Goal: Task Accomplishment & Management: Use online tool/utility

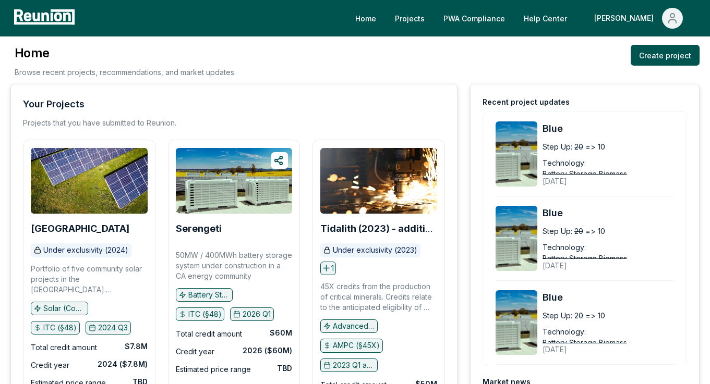
click at [280, 61] on div "Home Browse recent projects, recommendations, and market updates. Create project" at bounding box center [354, 64] width 689 height 39
click at [433, 22] on link "Projects" at bounding box center [410, 18] width 46 height 21
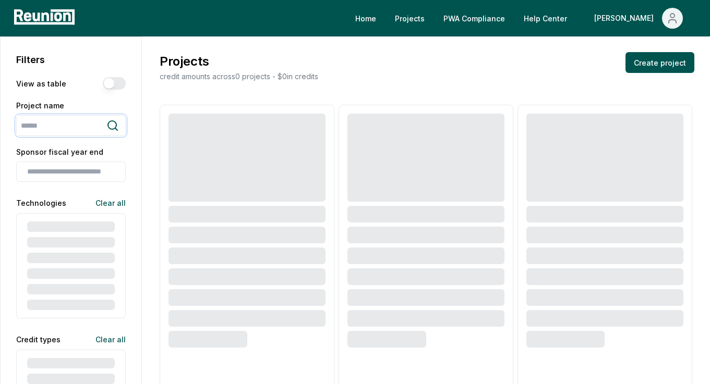
click at [89, 127] on input "search" at bounding box center [62, 125] width 90 height 19
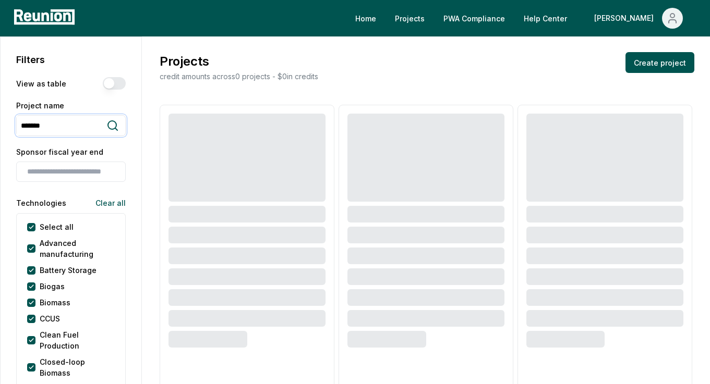
type input "*******"
click at [116, 127] on icon at bounding box center [112, 125] width 9 height 9
click at [112, 128] on icon at bounding box center [112, 125] width 13 height 13
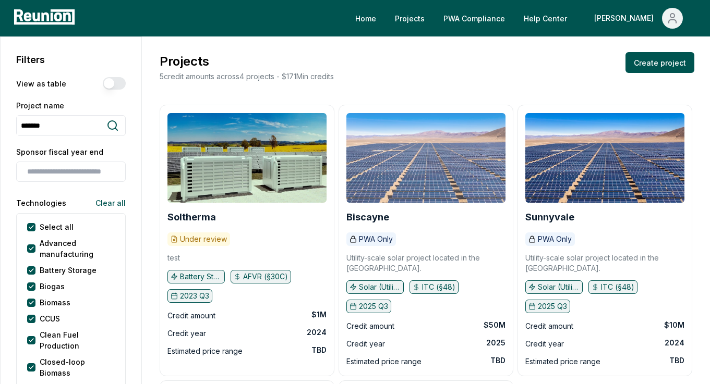
click at [430, 164] on img at bounding box center [425, 158] width 159 height 90
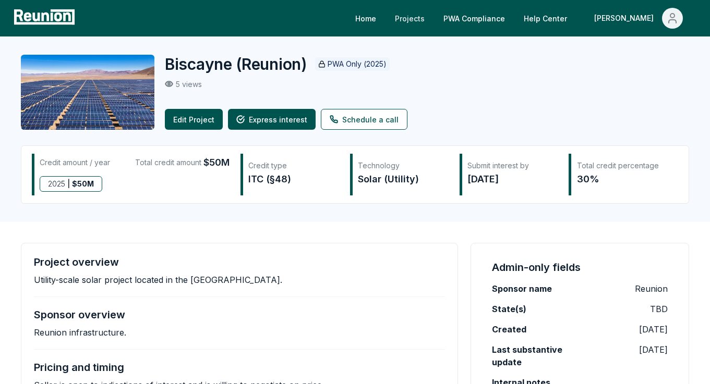
click at [433, 19] on link "Projects" at bounding box center [410, 18] width 46 height 21
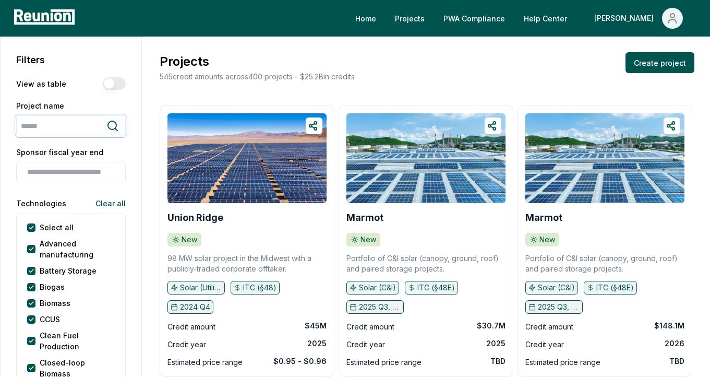
click at [73, 128] on input "search" at bounding box center [62, 125] width 90 height 19
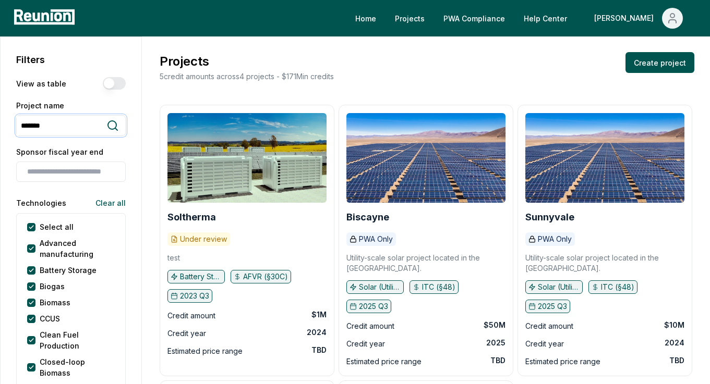
type input "*******"
click at [430, 78] on div "Projects 5 credit amounts across 4 projects - $ 171M in credits Create project" at bounding box center [426, 67] width 537 height 30
click at [513, 18] on link "PWA Compliance" at bounding box center [474, 18] width 78 height 21
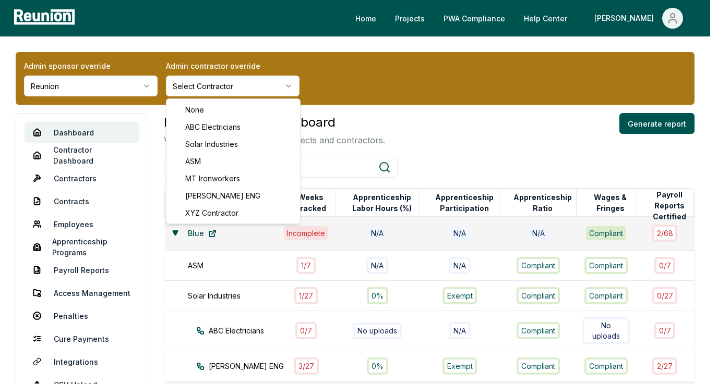
click at [241, 90] on html "Please visit us on your desktop We're working on making our marketplace mobile-…" at bounding box center [359, 368] width 718 height 737
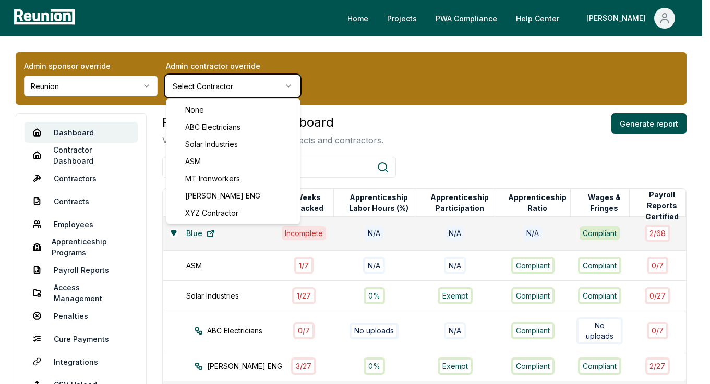
click at [450, 133] on html "Please visit us on your desktop We're working on making our marketplace mobile-…" at bounding box center [355, 368] width 710 height 737
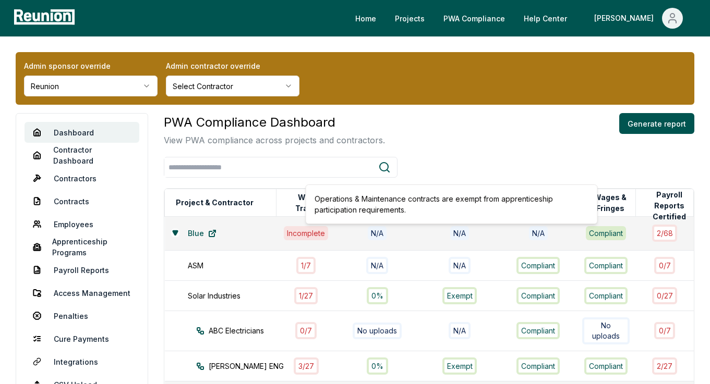
click at [502, 151] on div "PWA Compliance Dashboard View PWA compliance across projects and contractors. G…" at bounding box center [429, 375] width 531 height 525
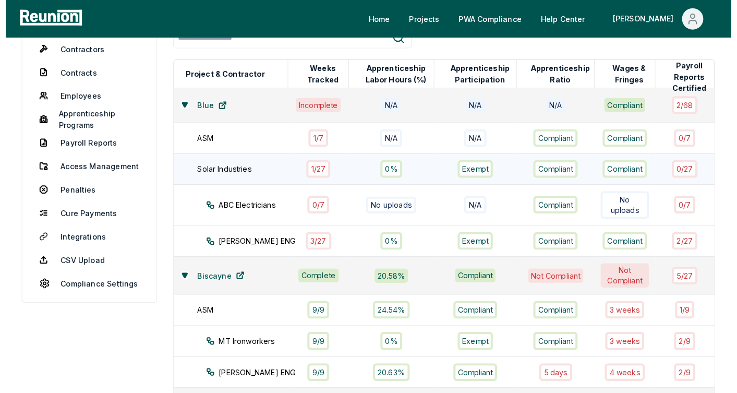
scroll to position [102, 0]
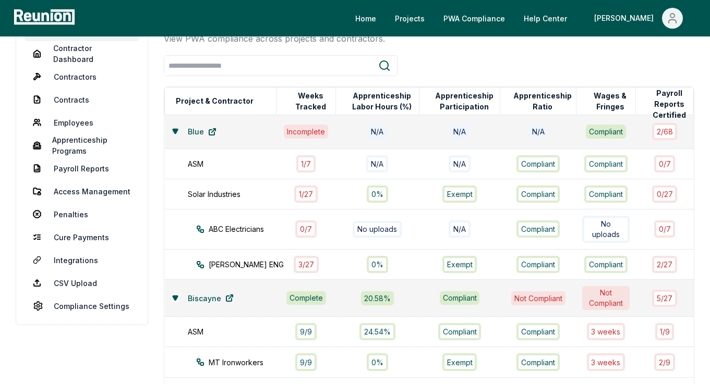
click at [176, 132] on icon at bounding box center [175, 131] width 6 height 6
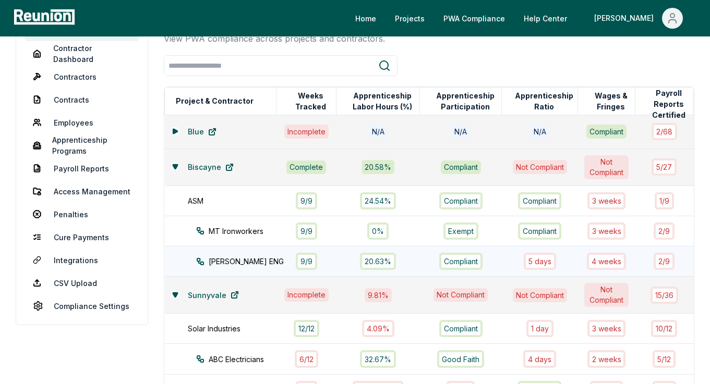
click at [532, 265] on div "5 days" at bounding box center [540, 261] width 32 height 17
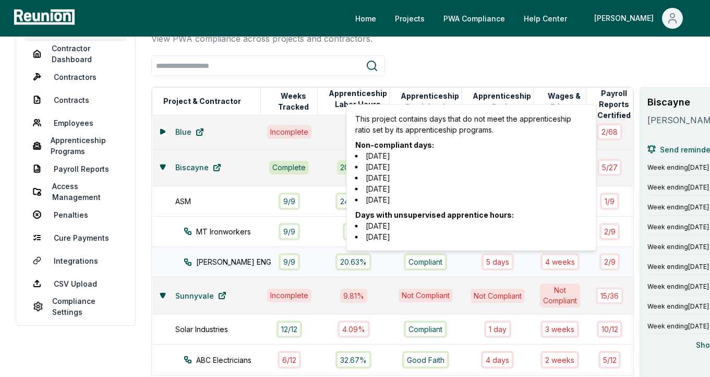
click at [481, 266] on div "5 days" at bounding box center [497, 261] width 32 height 17
click at [481, 263] on div "5 days" at bounding box center [497, 261] width 32 height 17
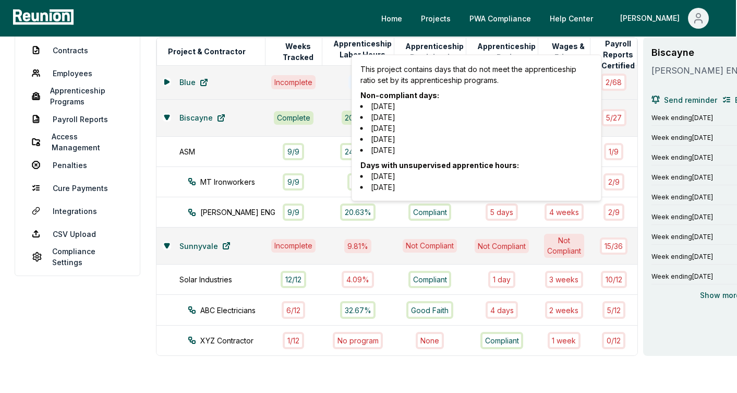
scroll to position [151, 2]
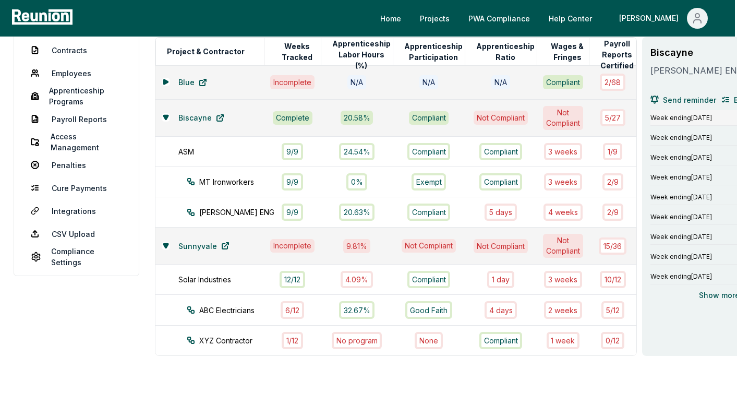
click at [653, 116] on span "Week ending July 7, 2024" at bounding box center [682, 118] width 62 height 8
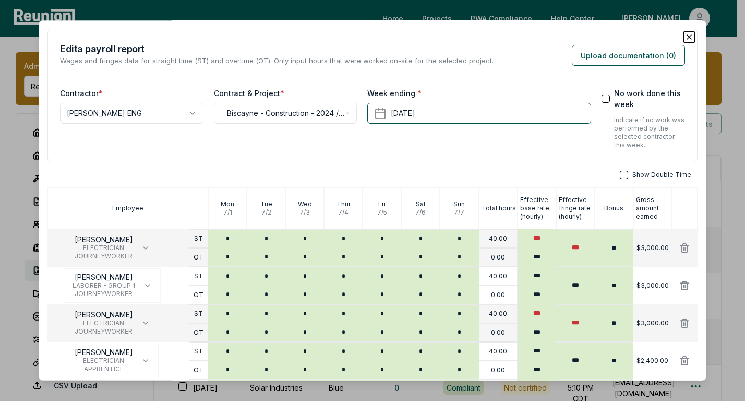
click at [685, 40] on icon "button" at bounding box center [689, 37] width 8 height 8
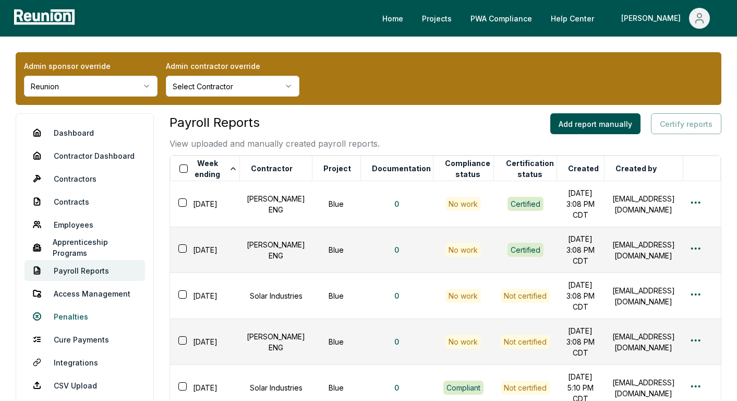
click at [71, 318] on link "Penalties" at bounding box center [85, 316] width 121 height 21
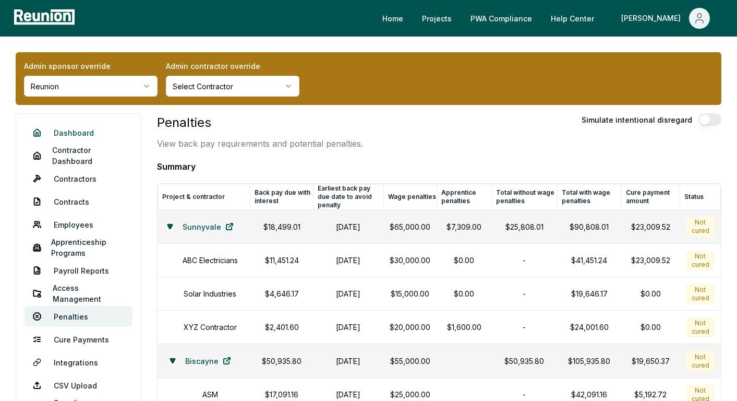
click at [70, 136] on link "Dashboard" at bounding box center [79, 132] width 108 height 21
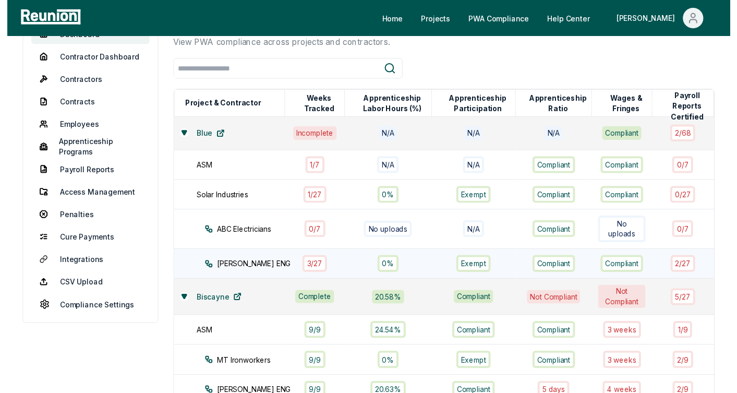
scroll to position [94, 0]
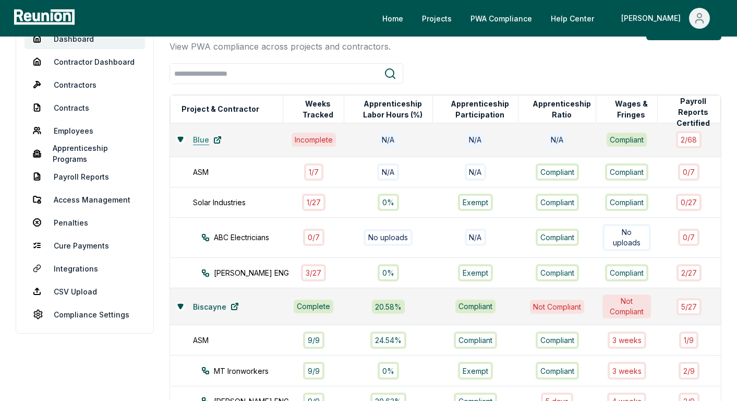
click at [185, 139] on link "Blue" at bounding box center [207, 139] width 45 height 21
click at [180, 139] on icon at bounding box center [180, 139] width 6 height 6
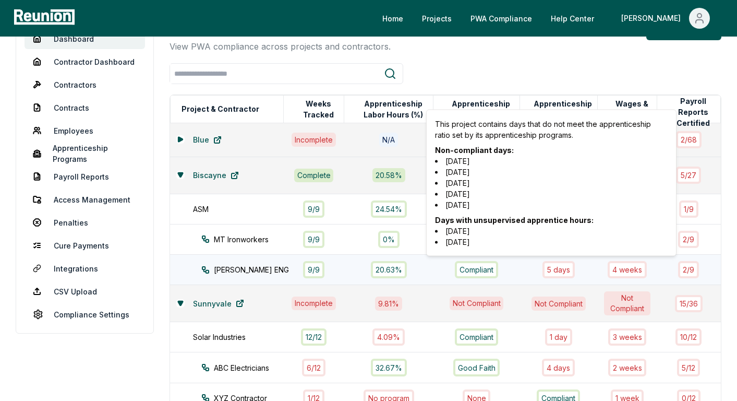
drag, startPoint x: 575, startPoint y: 191, endPoint x: 446, endPoint y: 251, distance: 142.8
click at [446, 251] on div "This project contains days that do not meet the apprenticeship ratio set by its…" at bounding box center [551, 183] width 250 height 147
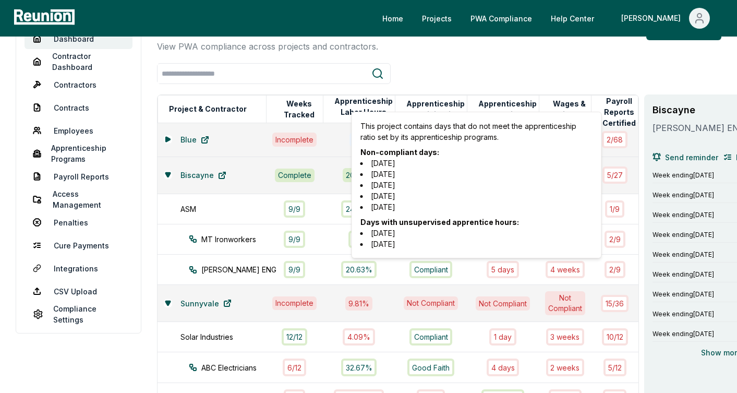
click at [680, 142] on div "Biscayne Bowen ENG Send reminder Bulk no work" at bounding box center [718, 135] width 130 height 65
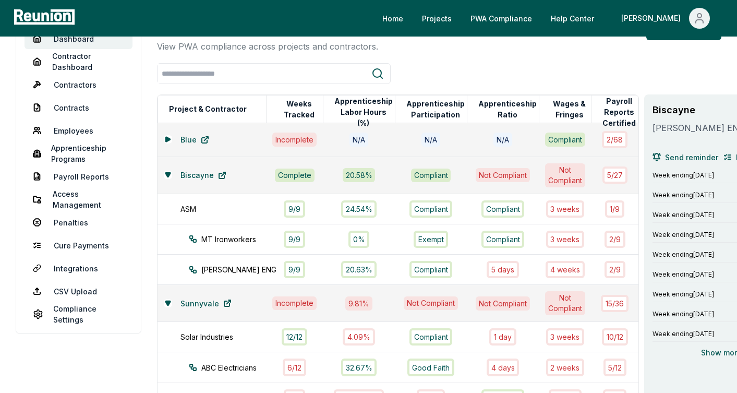
drag, startPoint x: 711, startPoint y: 40, endPoint x: 698, endPoint y: 56, distance: 21.2
click at [708, 44] on div "PWA Compliance Dashboard View PWA compliance across projects and contractors. G…" at bounding box center [439, 35] width 564 height 33
click at [688, 70] on div at bounding box center [439, 73] width 564 height 21
click at [620, 77] on div at bounding box center [439, 73] width 564 height 21
click at [520, 70] on div at bounding box center [439, 73] width 564 height 21
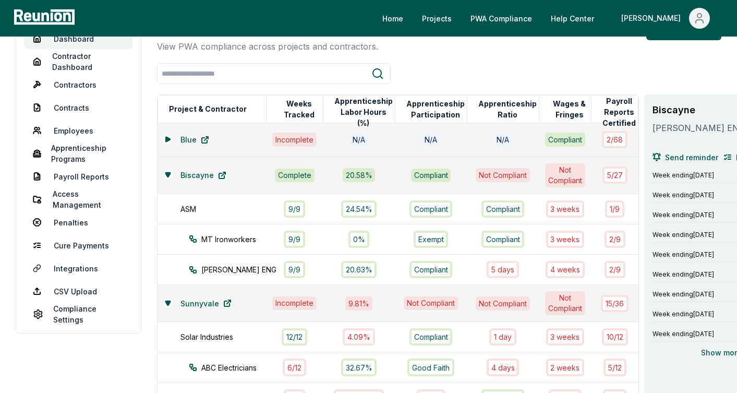
scroll to position [94, 45]
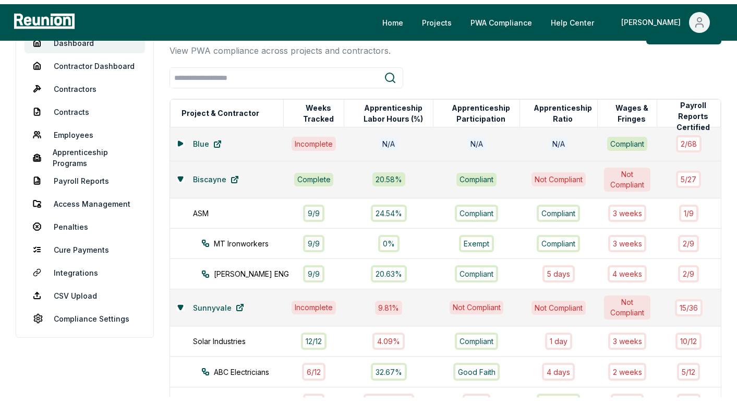
scroll to position [94, 0]
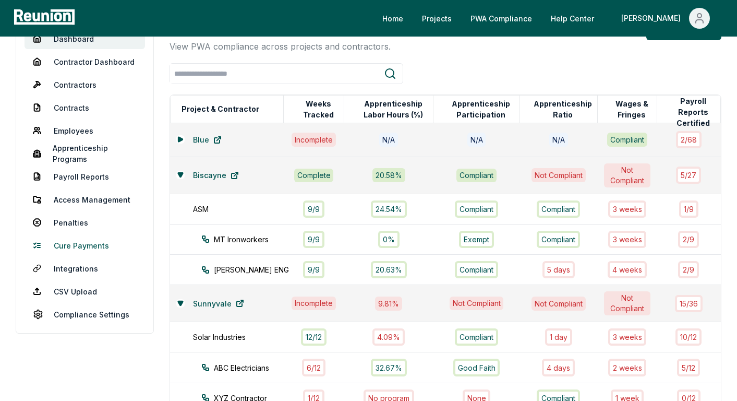
click at [69, 244] on link "Cure Payments" at bounding box center [85, 245] width 121 height 21
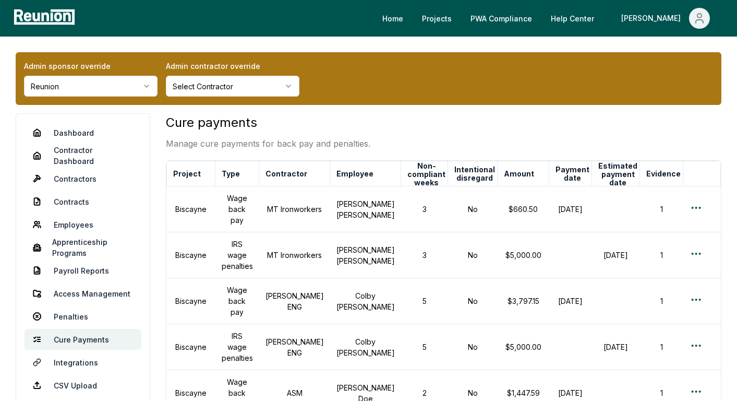
click at [57, 318] on link "Penalties" at bounding box center [83, 316] width 117 height 21
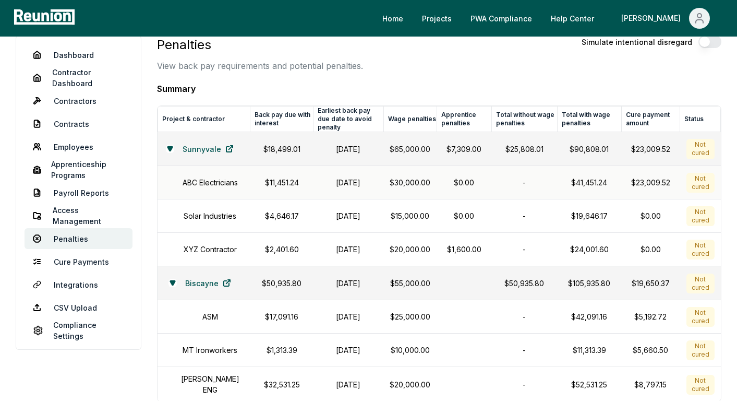
scroll to position [85, 0]
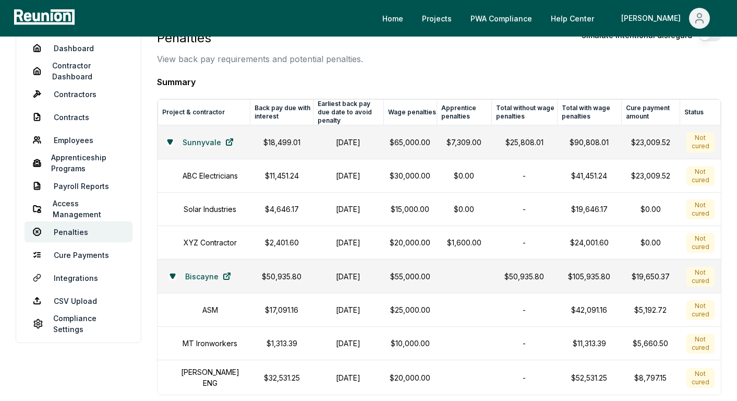
click at [170, 147] on div "Sunnyvale" at bounding box center [204, 141] width 80 height 21
click at [168, 142] on icon at bounding box center [169, 142] width 5 height 4
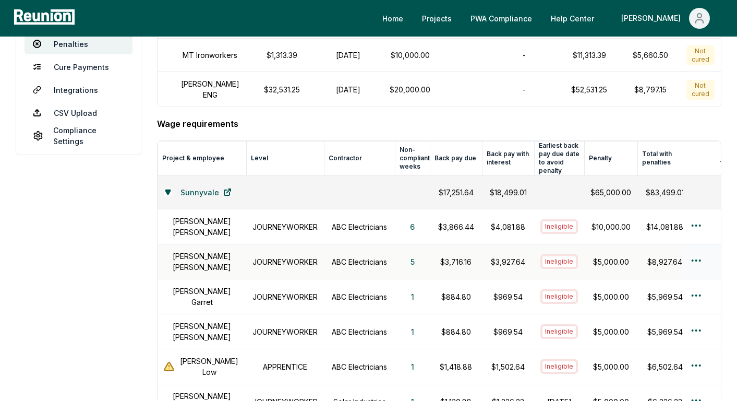
scroll to position [298, 0]
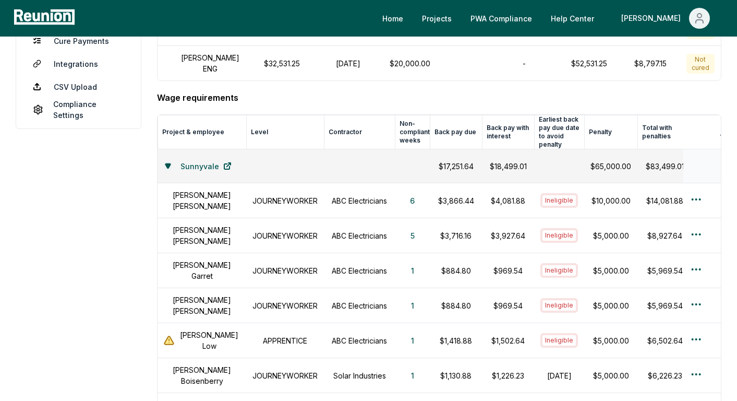
click at [170, 169] on icon at bounding box center [168, 166] width 6 height 6
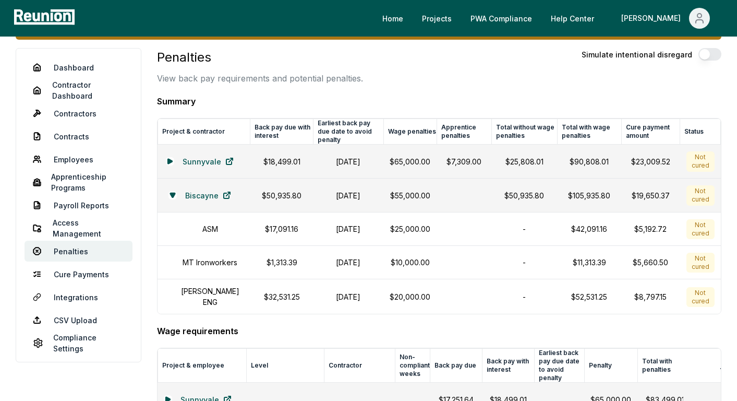
scroll to position [0, 0]
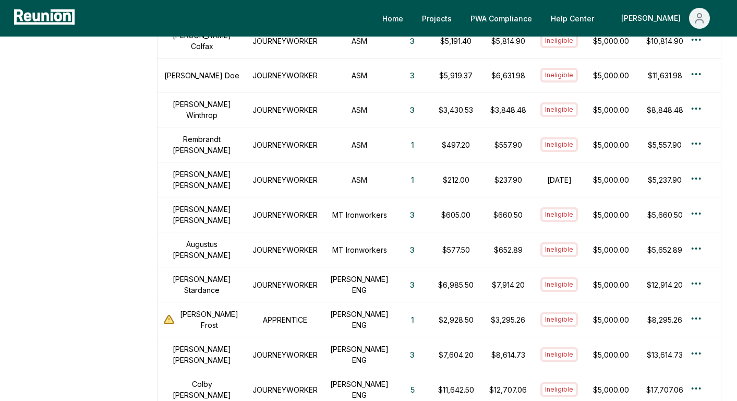
scroll to position [491, 0]
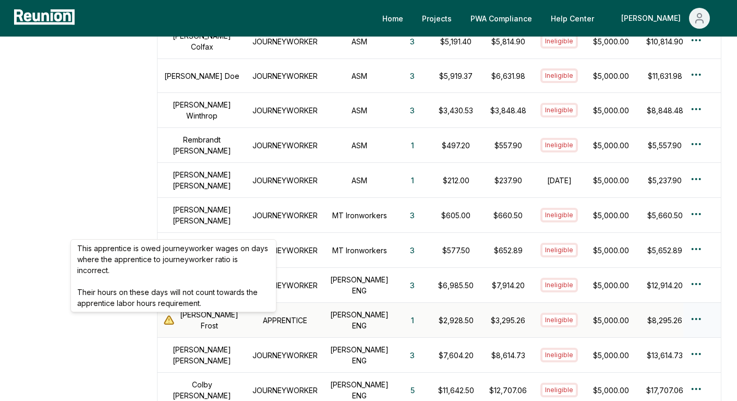
click at [174, 321] on icon at bounding box center [169, 320] width 9 height 8
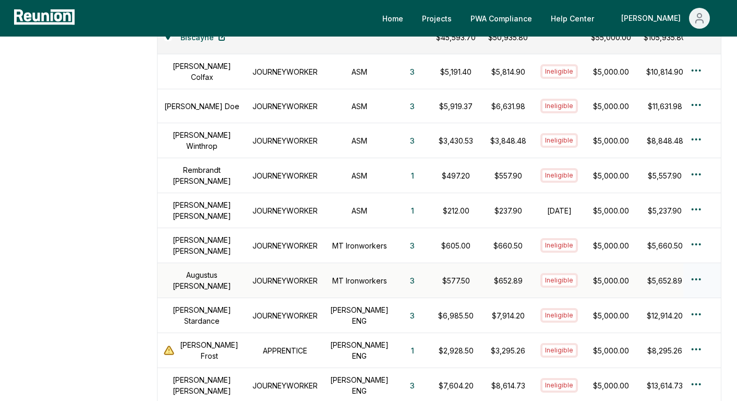
scroll to position [288, 0]
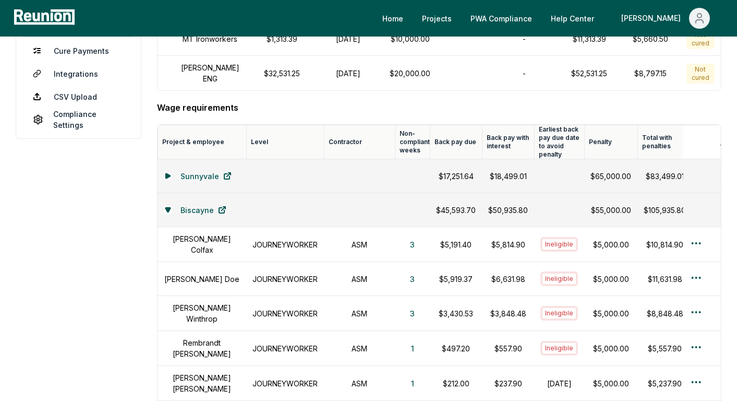
click at [698, 153] on th at bounding box center [702, 142] width 38 height 34
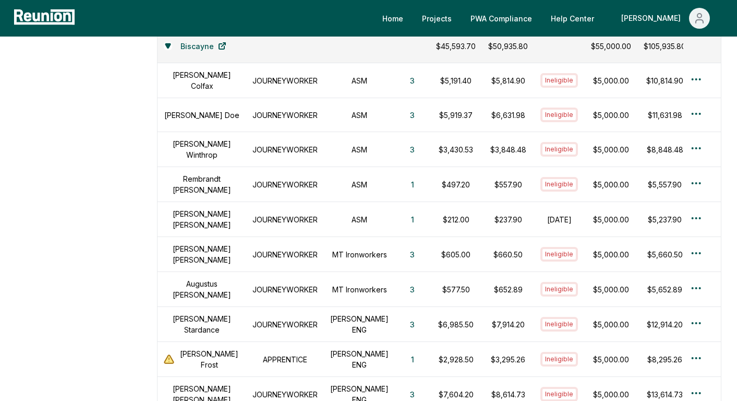
scroll to position [236, 0]
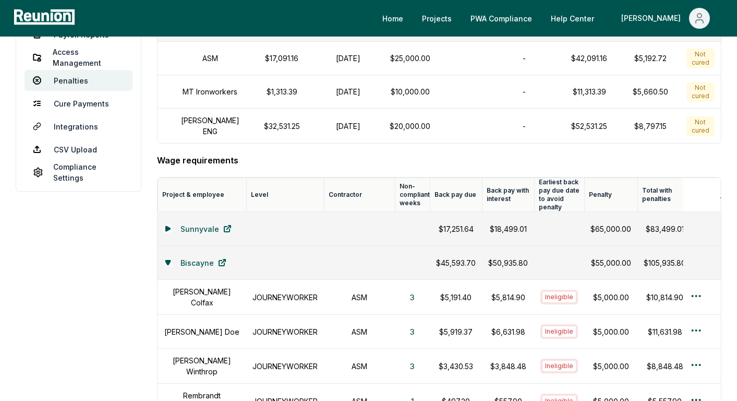
click at [612, 199] on th "Penalty" at bounding box center [610, 195] width 53 height 34
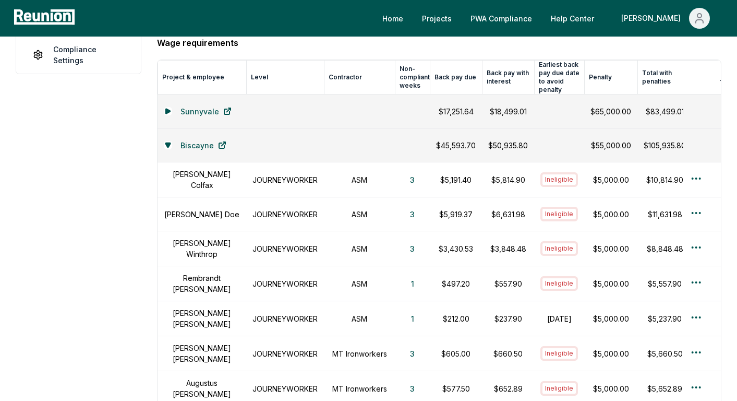
scroll to position [354, 0]
click at [168, 147] on icon at bounding box center [168, 144] width 6 height 6
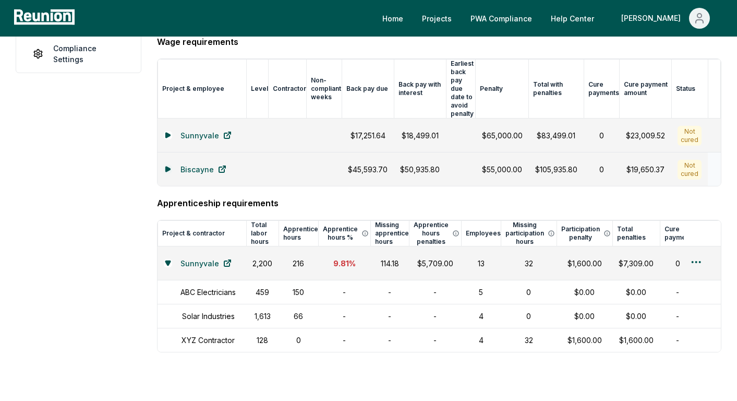
click at [167, 166] on icon at bounding box center [168, 169] width 6 height 6
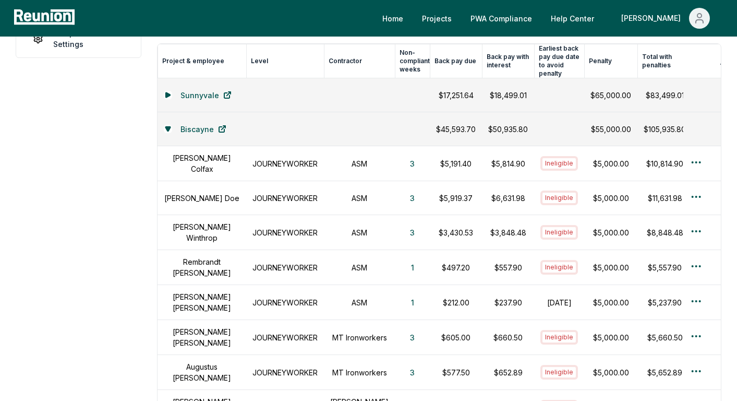
scroll to position [0, 0]
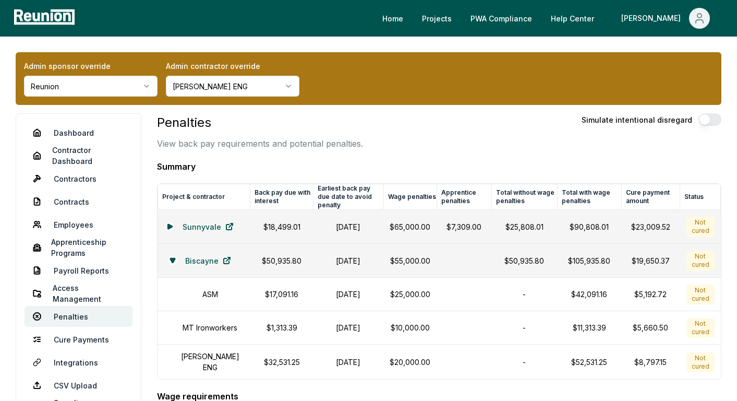
click at [304, 133] on div "Penalties View back pay requirements and potential penalties." at bounding box center [260, 131] width 206 height 37
click at [302, 142] on p "View back pay requirements and potential penalties." at bounding box center [260, 143] width 206 height 13
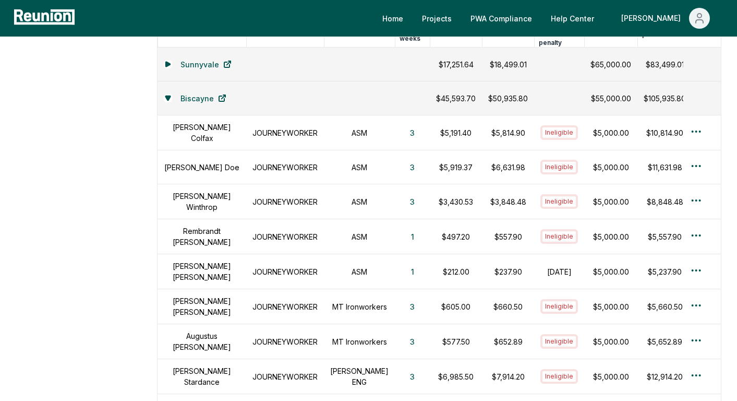
scroll to position [190, 0]
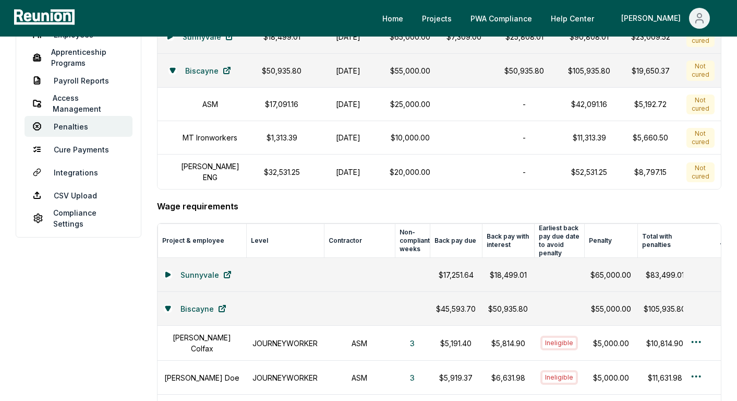
click at [286, 230] on th "Level" at bounding box center [285, 241] width 78 height 34
click at [288, 235] on th "Level" at bounding box center [285, 241] width 78 height 34
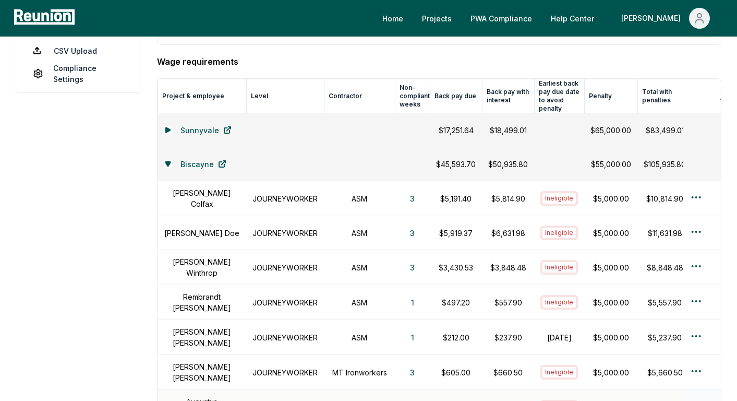
scroll to position [320, 0]
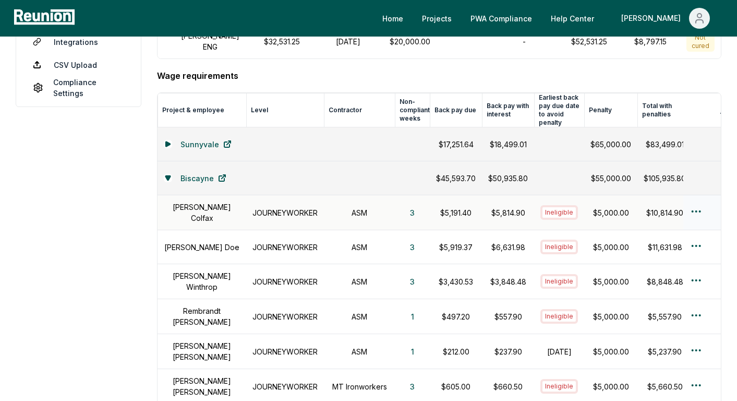
click at [280, 215] on h1 "JOURNEYWORKER" at bounding box center [284, 212] width 65 height 11
click at [268, 223] on td "JOURNEYWORKER" at bounding box center [285, 212] width 78 height 35
click at [216, 230] on td "[PERSON_NAME]" at bounding box center [202, 212] width 89 height 35
click at [210, 267] on td "[PERSON_NAME]" at bounding box center [202, 281] width 89 height 35
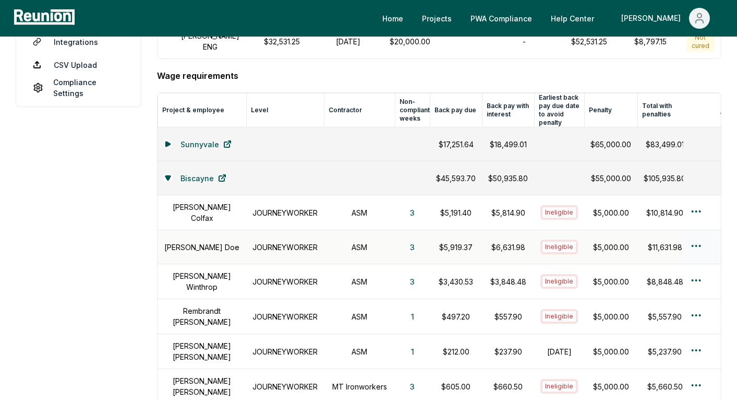
click at [211, 264] on td "[PERSON_NAME]" at bounding box center [202, 247] width 89 height 34
